Goal: Information Seeking & Learning: Learn about a topic

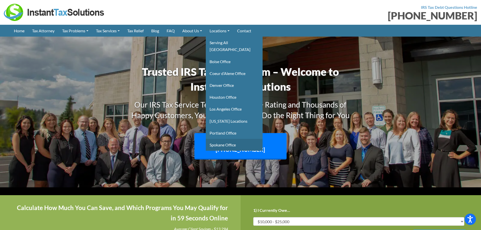
click at [227, 141] on link "Spokane Office" at bounding box center [234, 145] width 57 height 12
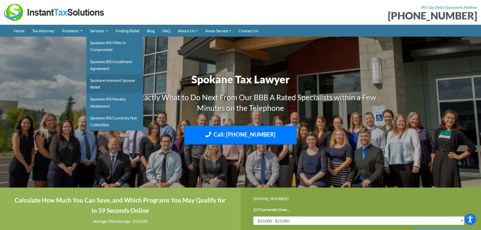
click at [103, 81] on link "Spokane Innocent Spouse Relief" at bounding box center [114, 83] width 57 height 19
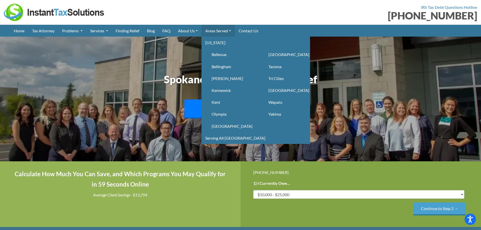
click at [216, 27] on link "Areas Served" at bounding box center [217, 31] width 33 height 12
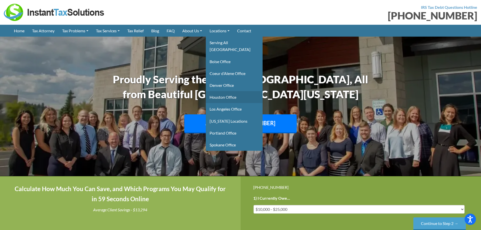
click at [232, 91] on link "Houston Office" at bounding box center [234, 97] width 57 height 12
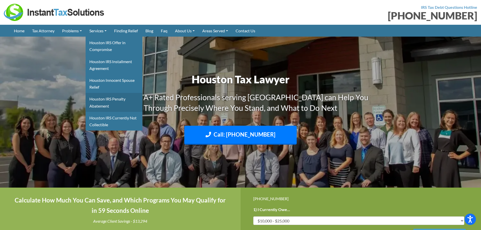
click at [108, 102] on link "Houston IRS Penalty Abatement" at bounding box center [114, 102] width 57 height 19
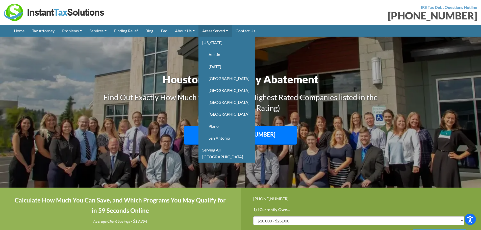
click at [214, 32] on link "Areas Served" at bounding box center [214, 31] width 33 height 12
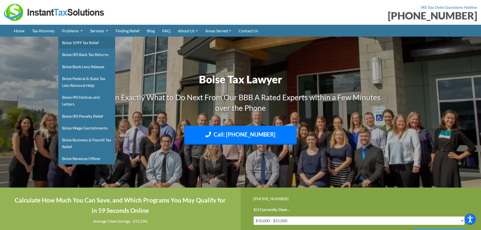
click at [76, 41] on link "Boise 1099 Tax Relief" at bounding box center [86, 43] width 57 height 12
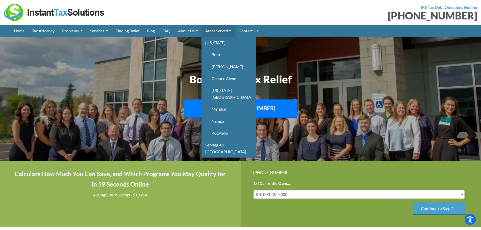
click at [223, 29] on link "Areas Served" at bounding box center [217, 31] width 33 height 12
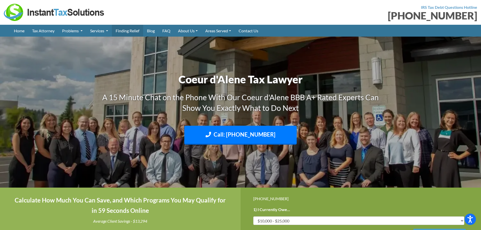
click at [123, 29] on link "Finding Relief" at bounding box center [127, 31] width 31 height 12
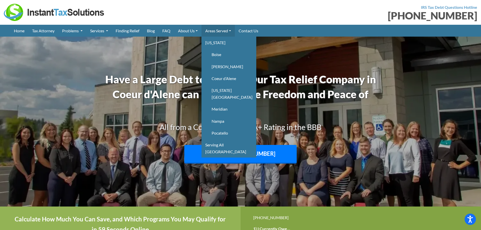
click at [222, 28] on link "Areas Served" at bounding box center [217, 31] width 33 height 12
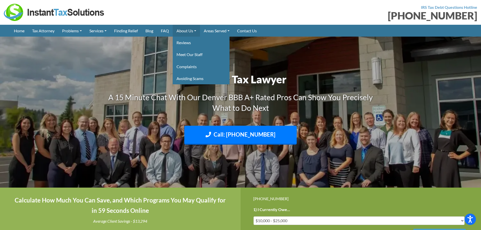
click at [186, 32] on link "About Us" at bounding box center [186, 31] width 27 height 12
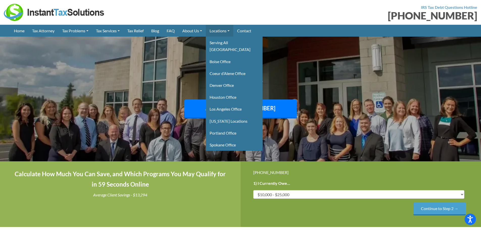
click at [221, 30] on link "Locations" at bounding box center [220, 31] width 28 height 12
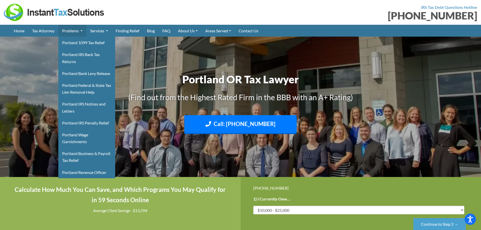
click at [74, 29] on link "Problems" at bounding box center [72, 31] width 28 height 12
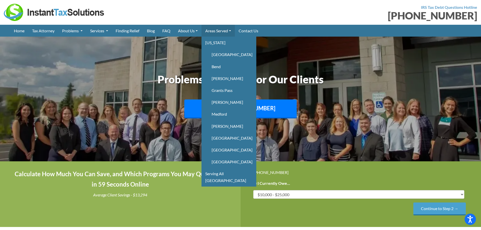
click at [214, 31] on link "Areas Served" at bounding box center [217, 31] width 33 height 12
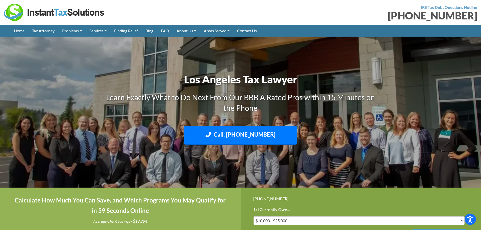
click at [47, 29] on link "Tax Attorney" at bounding box center [43, 31] width 30 height 12
